Goal: Task Accomplishment & Management: Manage account settings

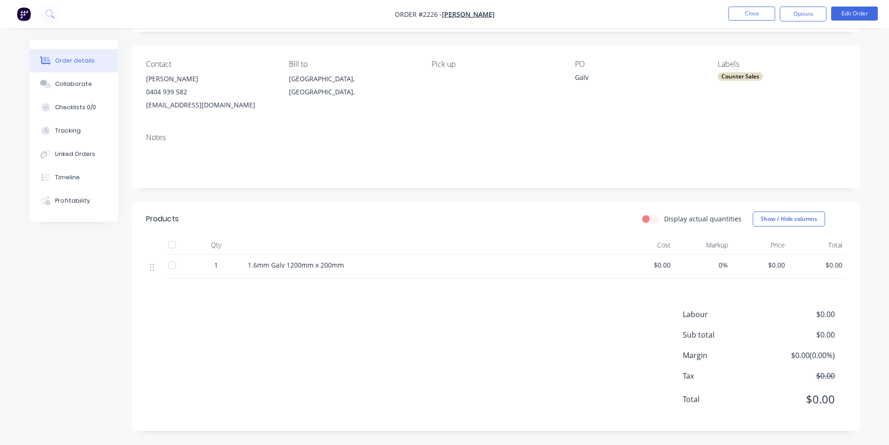
scroll to position [57, 0]
click at [754, 16] on button "Close" at bounding box center [752, 14] width 47 height 14
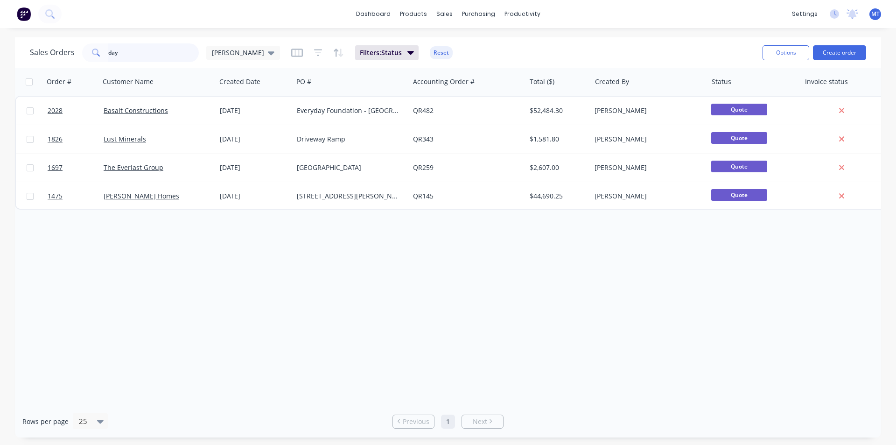
click at [126, 56] on input "day" at bounding box center [153, 52] width 91 height 19
type input "d"
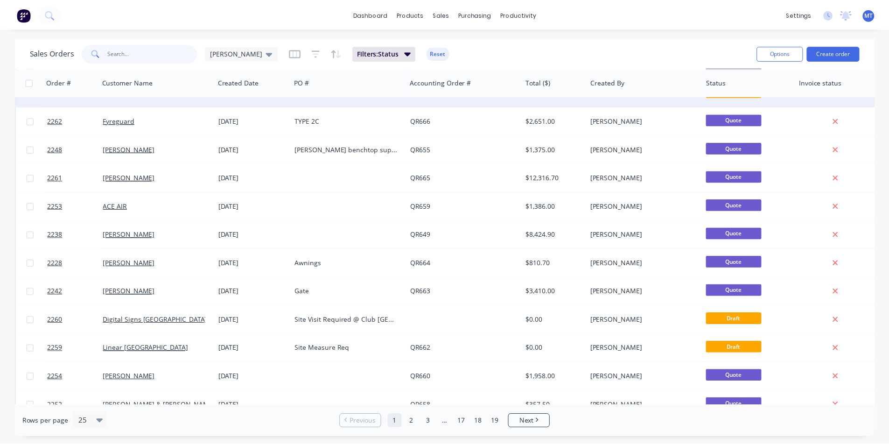
scroll to position [47, 0]
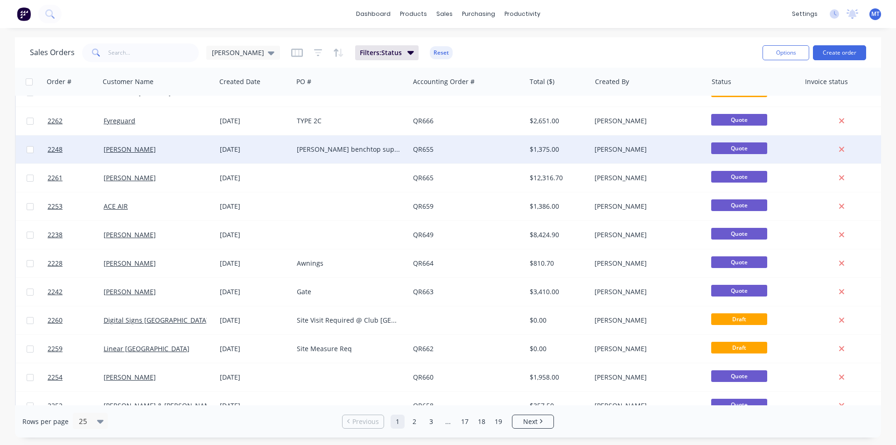
click at [482, 151] on div "QR655" at bounding box center [465, 149] width 104 height 9
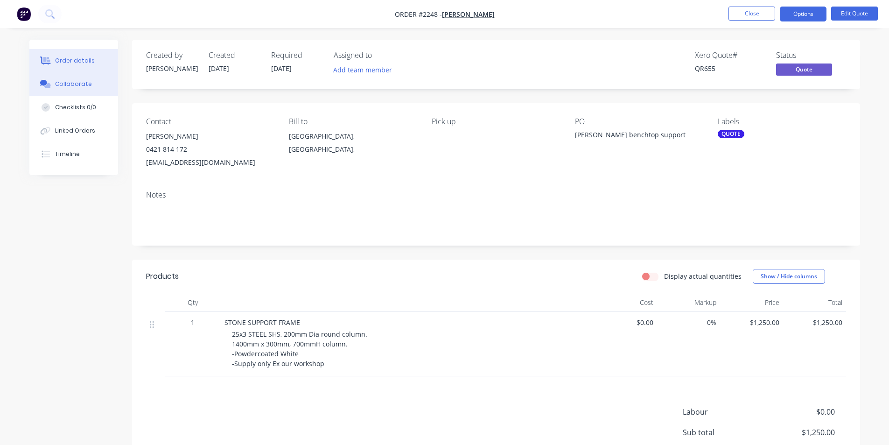
click at [76, 84] on div "Collaborate" at bounding box center [73, 84] width 37 height 8
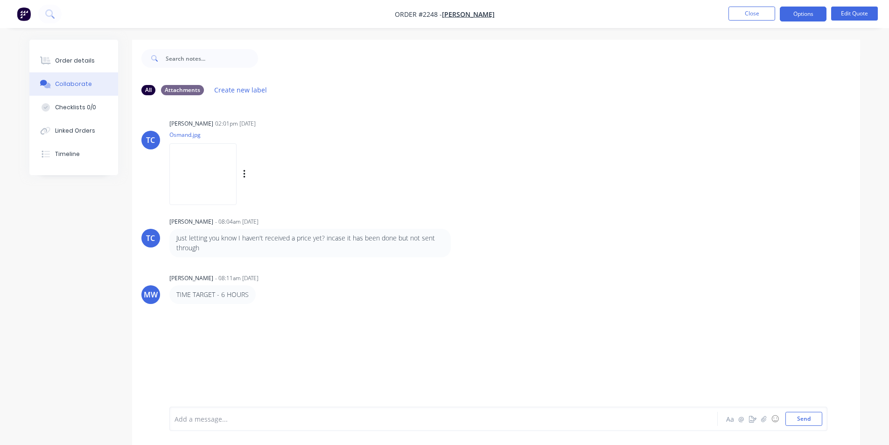
click at [222, 176] on img at bounding box center [202, 173] width 67 height 61
click at [71, 61] on div "Order details" at bounding box center [75, 60] width 40 height 8
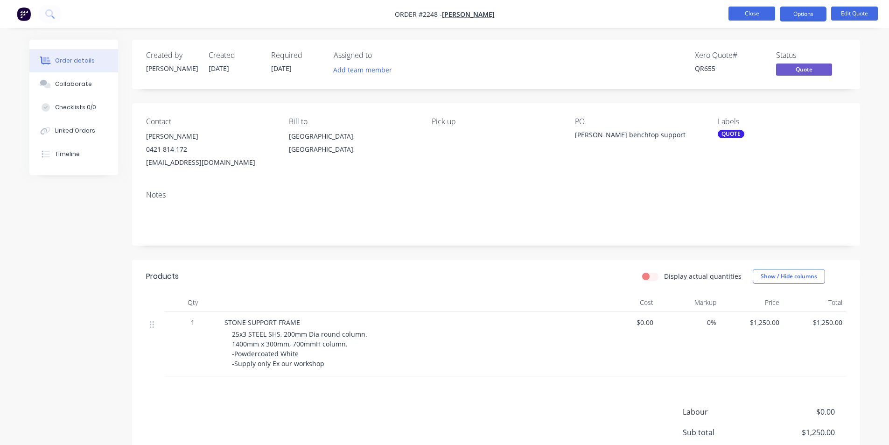
click at [747, 17] on button "Close" at bounding box center [752, 14] width 47 height 14
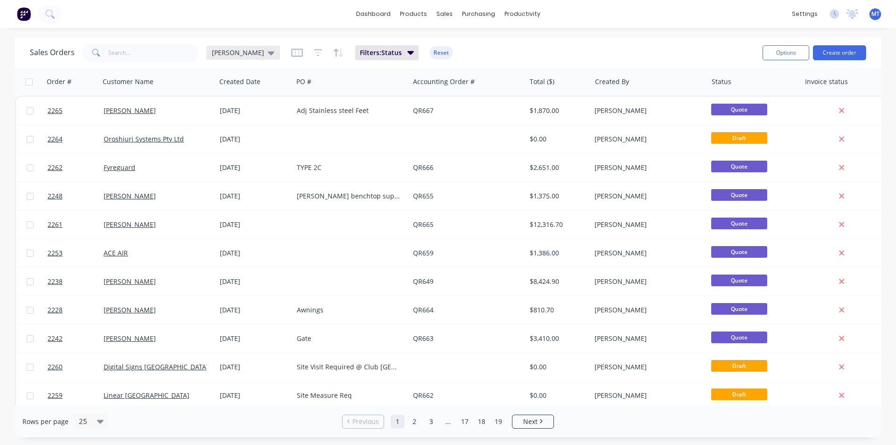
click at [268, 54] on icon at bounding box center [271, 53] width 7 height 4
click at [224, 133] on button "None" at bounding box center [262, 132] width 106 height 11
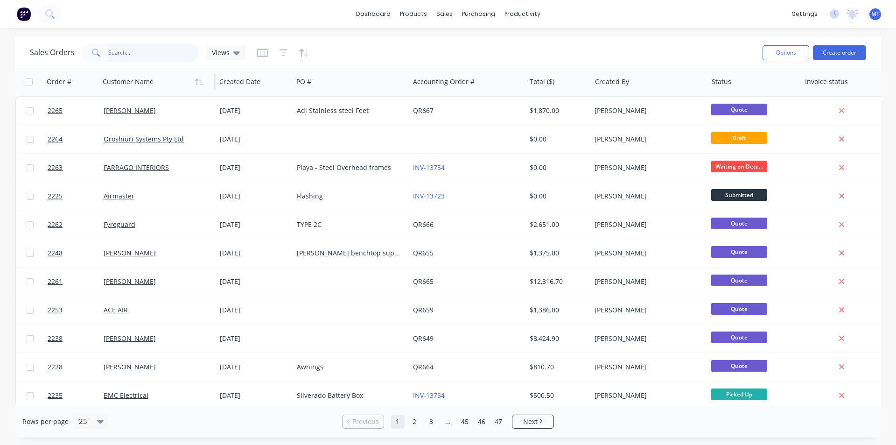
click at [160, 72] on div "Sales Orders Views Options Create order Order # Customer Name Created Date PO #…" at bounding box center [448, 237] width 866 height 400
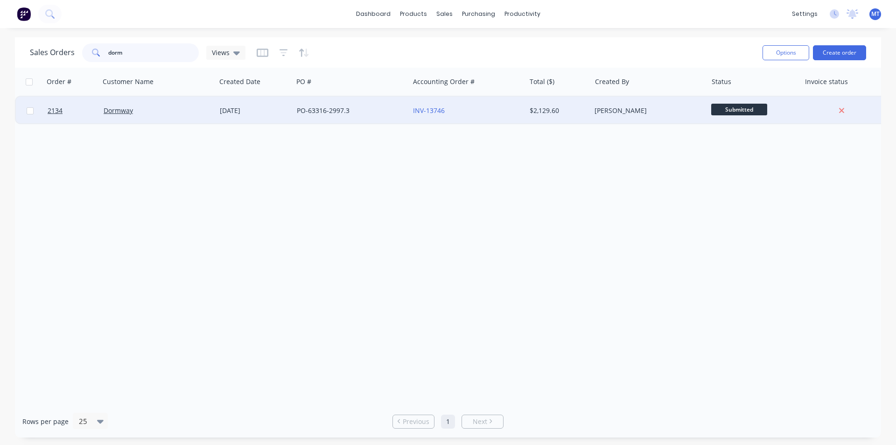
type input "dorm"
click at [287, 111] on div "[DATE]" at bounding box center [255, 110] width 70 height 9
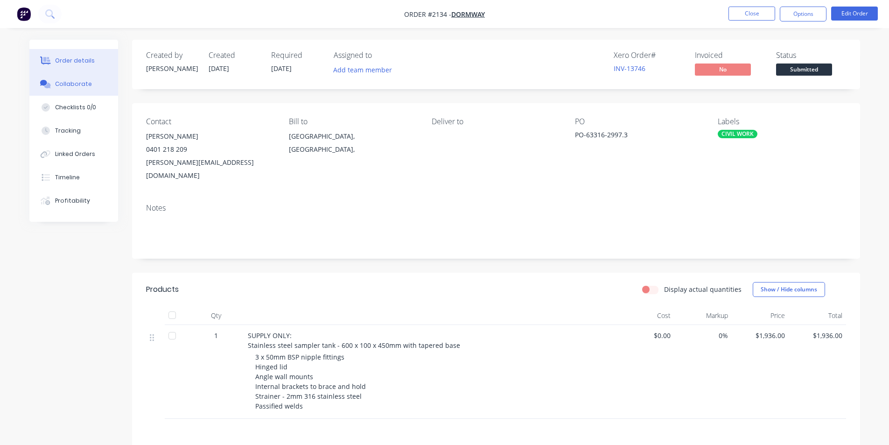
click at [83, 86] on div "Collaborate" at bounding box center [73, 84] width 37 height 8
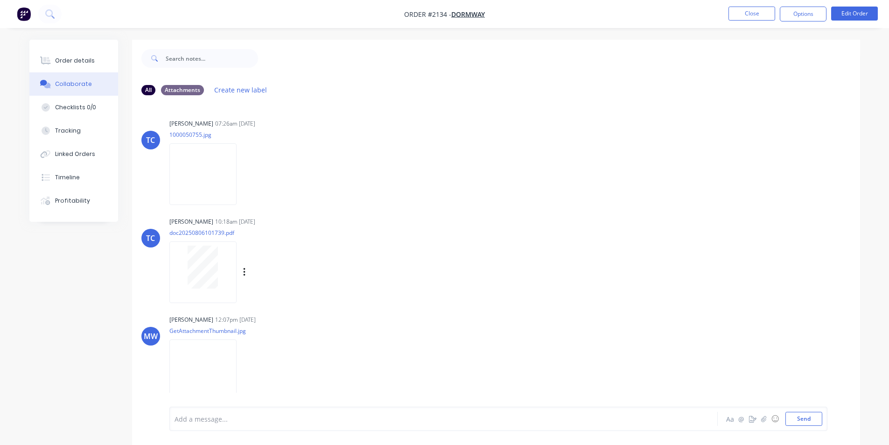
click at [222, 267] on div at bounding box center [203, 266] width 59 height 43
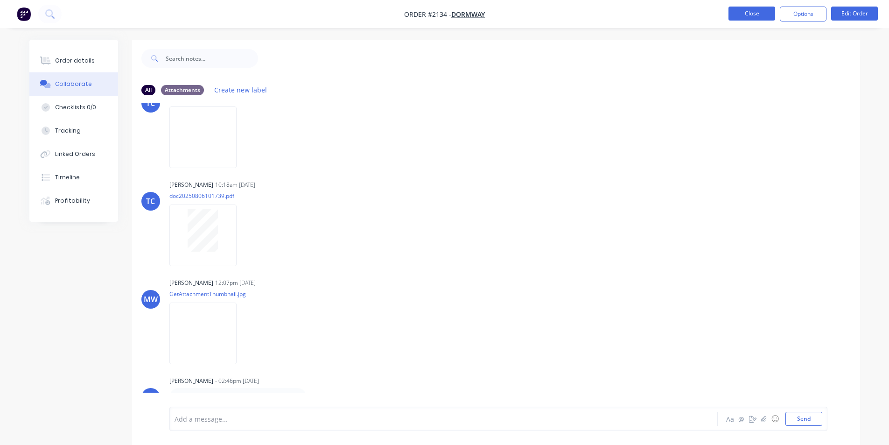
click at [749, 14] on button "Close" at bounding box center [752, 14] width 47 height 14
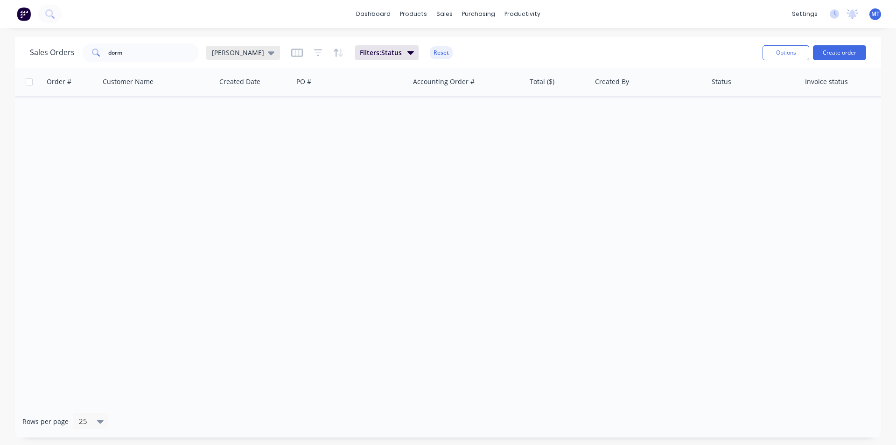
click at [268, 54] on icon at bounding box center [271, 53] width 7 height 10
click at [226, 130] on button "None" at bounding box center [262, 132] width 106 height 11
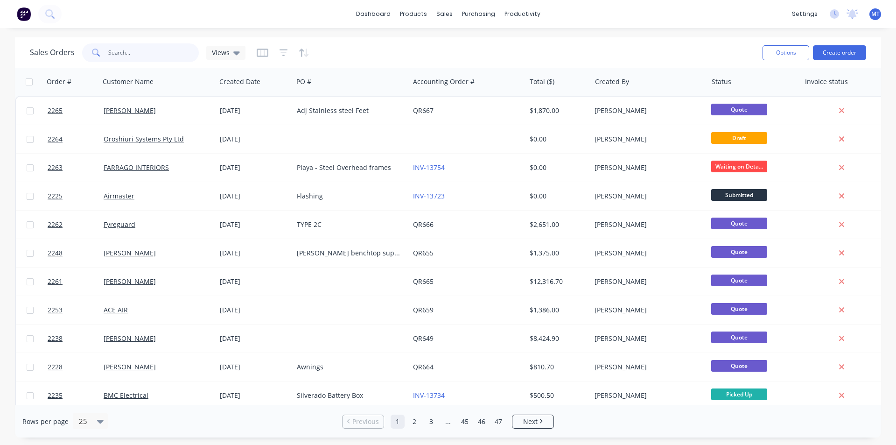
drag, startPoint x: 140, startPoint y: 53, endPoint x: 89, endPoint y: 54, distance: 51.3
click at [90, 54] on div "dorm" at bounding box center [140, 52] width 117 height 19
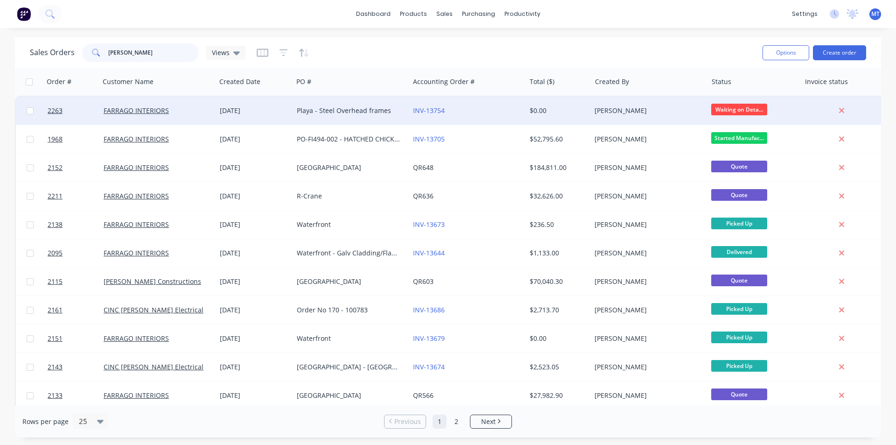
type input "[PERSON_NAME]"
click at [308, 112] on div "Playa - Steel Overhead frames" at bounding box center [349, 110] width 104 height 9
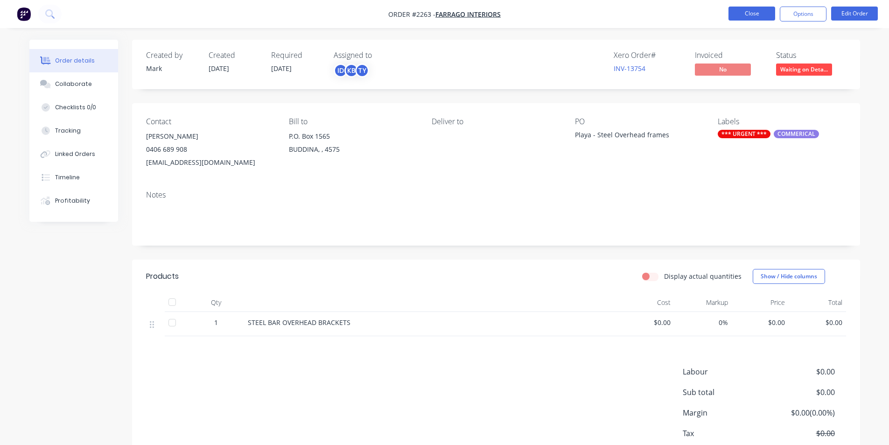
click at [748, 16] on button "Close" at bounding box center [752, 14] width 47 height 14
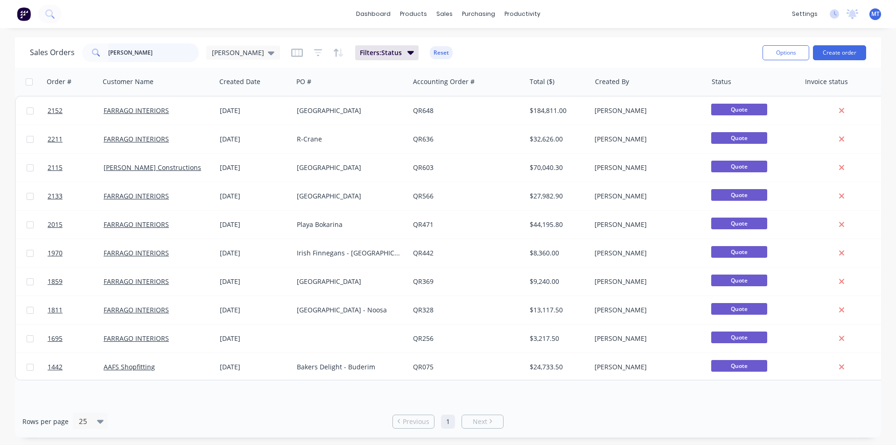
click at [125, 52] on input "[PERSON_NAME]" at bounding box center [153, 52] width 91 height 19
type input "f"
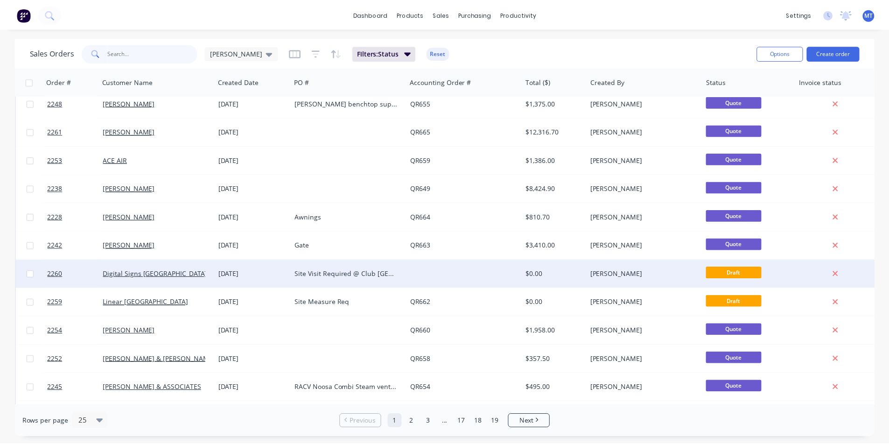
scroll to position [93, 0]
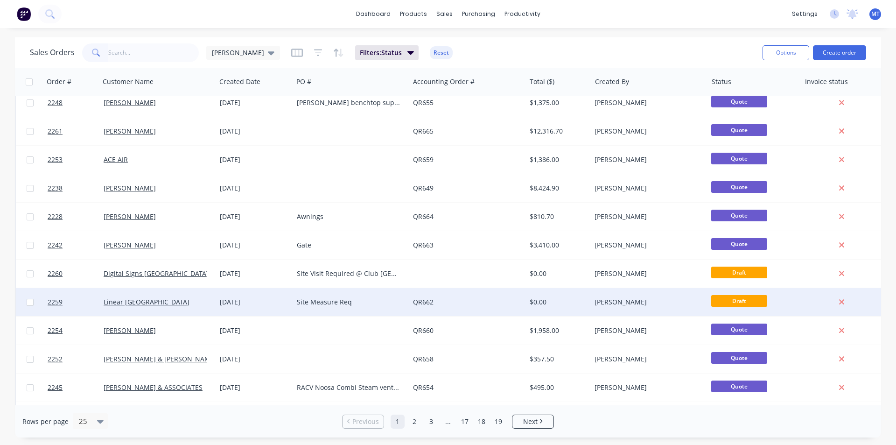
click at [360, 301] on div "Site Measure Req" at bounding box center [349, 301] width 104 height 9
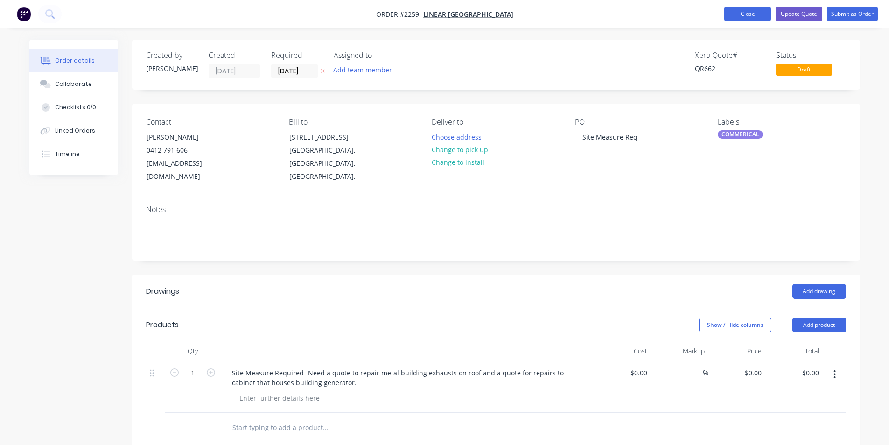
click at [756, 16] on button "Close" at bounding box center [747, 14] width 47 height 14
